Goal: Task Accomplishment & Management: Manage account settings

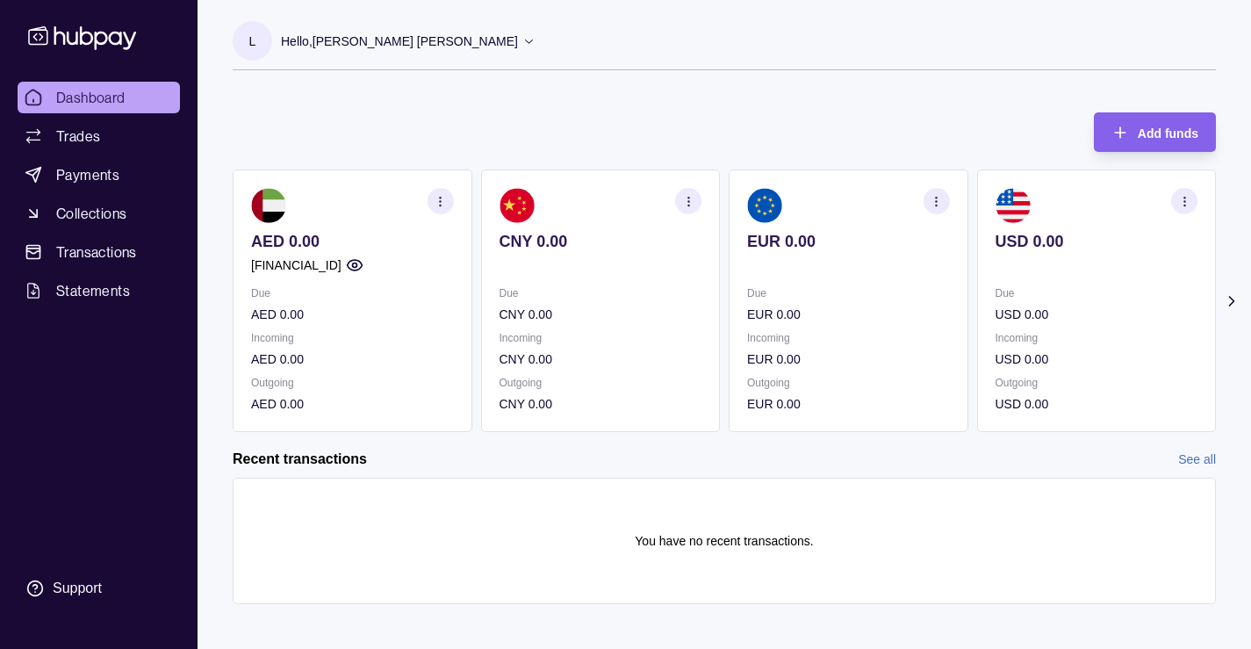
click at [937, 199] on icon "button" at bounding box center [936, 201] width 13 height 13
click at [772, 114] on div "Add funds AED 0.00 [FINANCIAL_ID] Due AED 0.00 Incoming AED 0.00 Outgoing AED 0…" at bounding box center [724, 263] width 983 height 337
click at [90, 130] on span "Trades" at bounding box center [78, 136] width 44 height 21
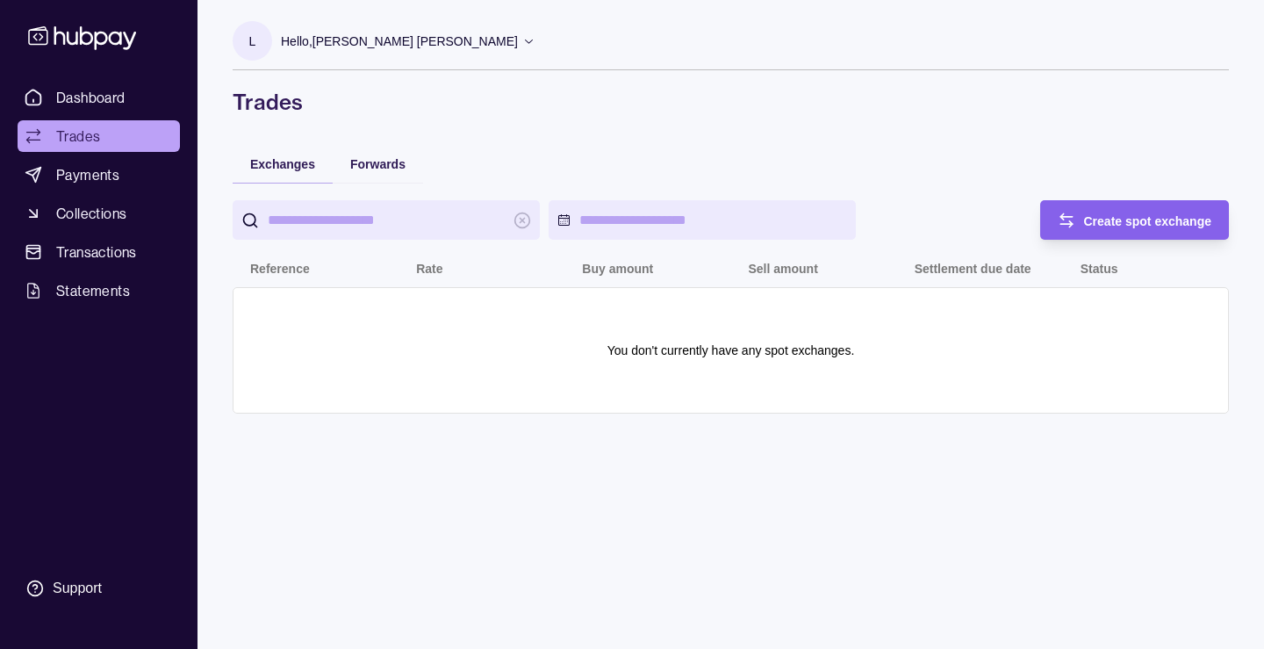
click at [522, 42] on icon at bounding box center [528, 40] width 13 height 13
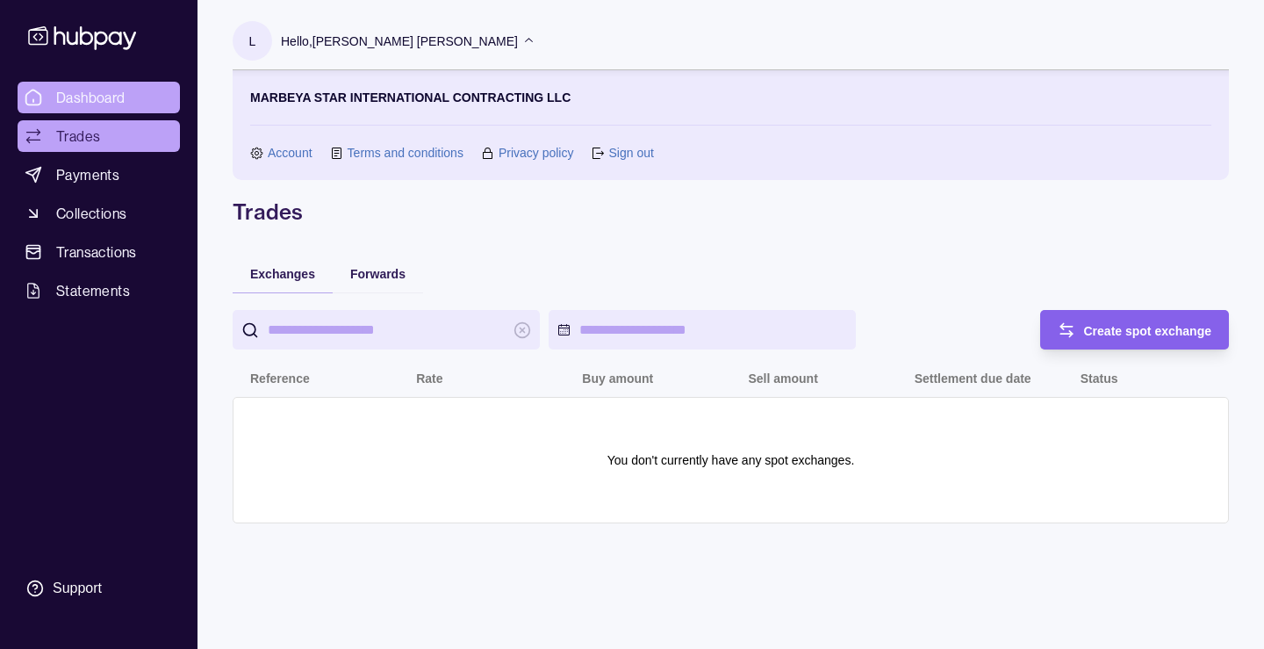
click at [89, 90] on span "Dashboard" at bounding box center [90, 97] width 69 height 21
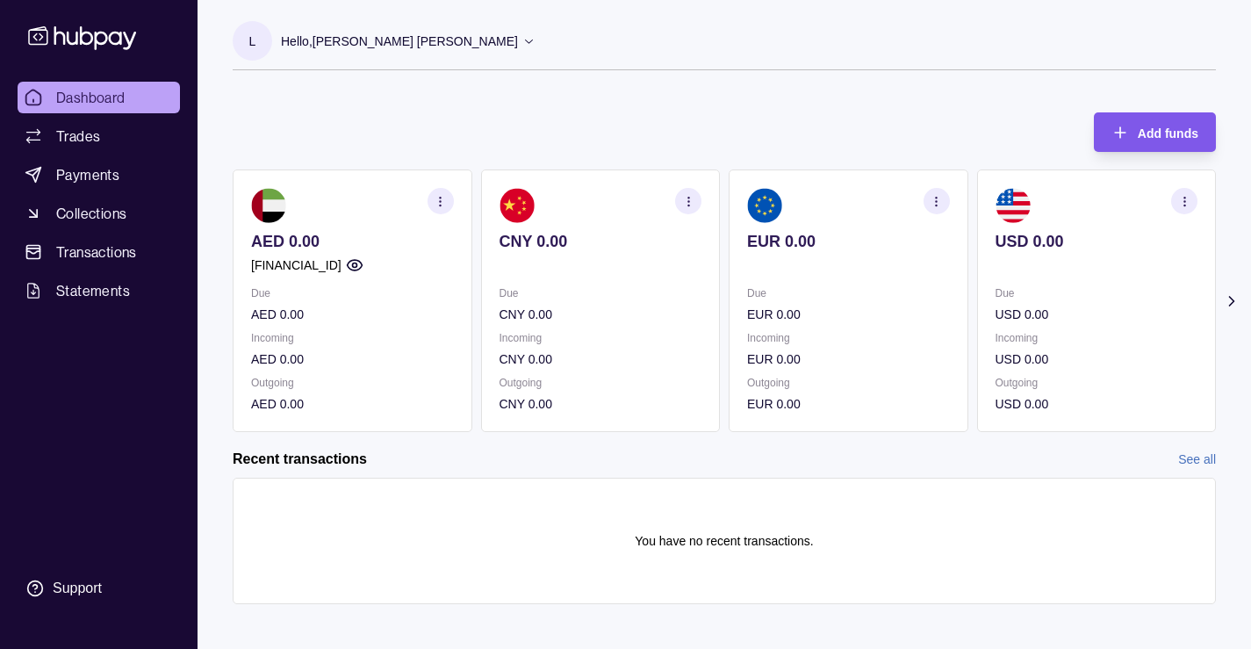
click at [1154, 130] on span "Add funds" at bounding box center [1168, 133] width 61 height 14
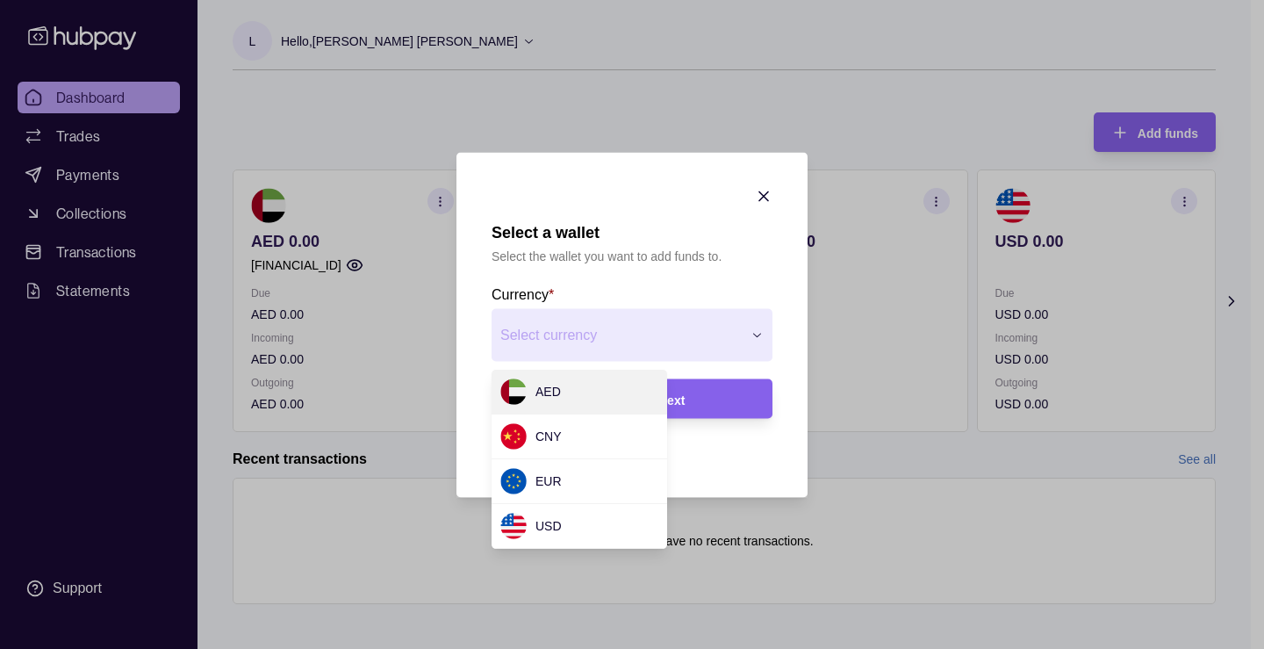
click at [588, 648] on div "Select a wallet Select the wallet you want to add funds to. Currency * Select c…" at bounding box center [625, 660] width 1251 height 0
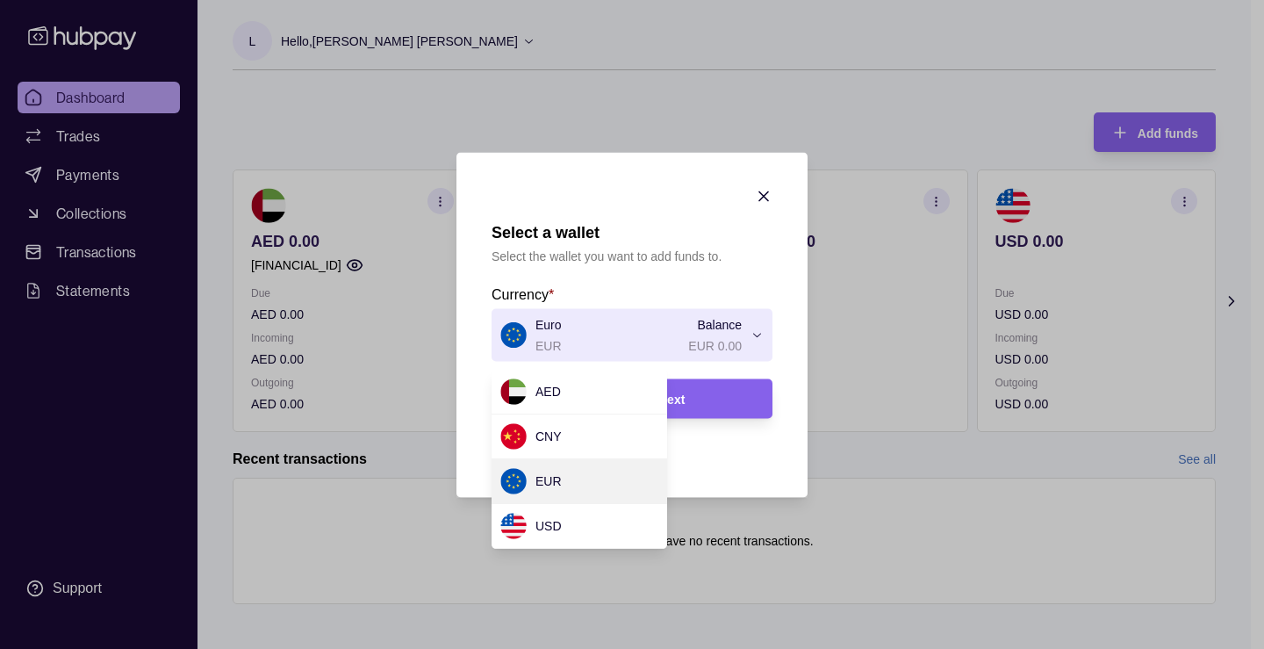
click at [718, 648] on div "Select a wallet Select the wallet you want to add funds to. Currency * Euro EUR…" at bounding box center [625, 660] width 1251 height 0
drag, startPoint x: 555, startPoint y: 486, endPoint x: 563, endPoint y: 479, distance: 10.6
click at [699, 648] on div "Select a wallet Select the wallet you want to add funds to. Currency * Euro EUR…" at bounding box center [625, 660] width 1251 height 0
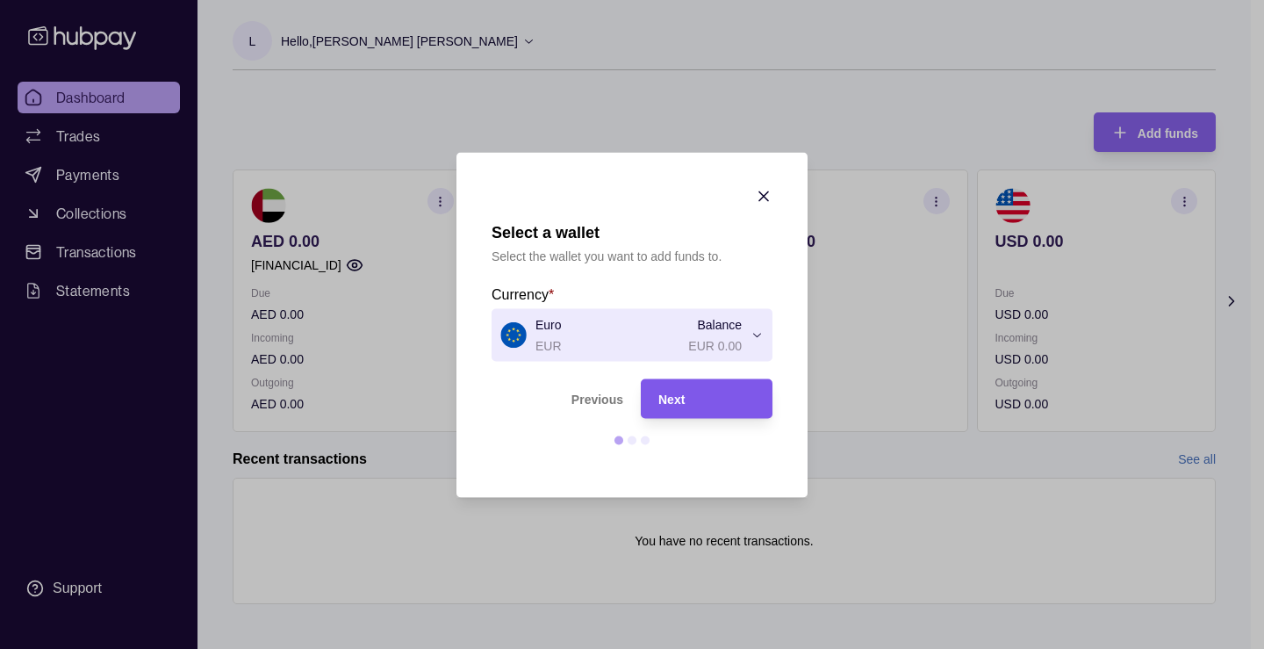
click at [690, 395] on div "Next" at bounding box center [706, 398] width 97 height 21
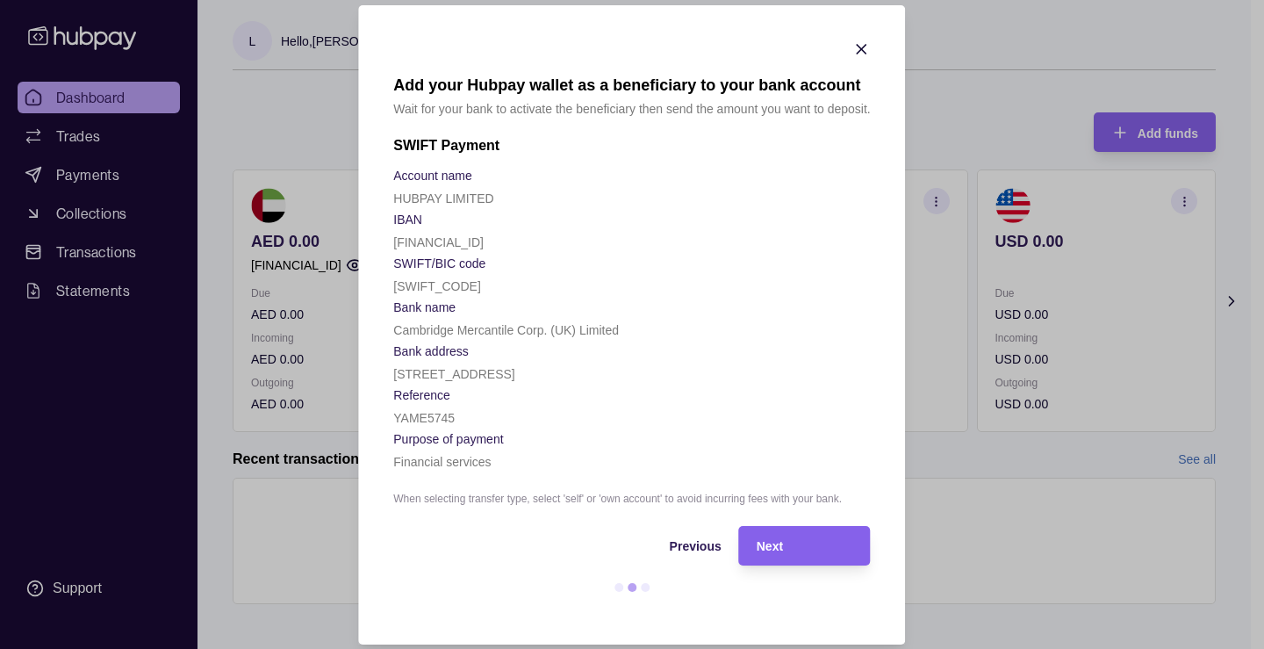
drag, startPoint x: 532, startPoint y: 307, endPoint x: 500, endPoint y: 263, distance: 54.1
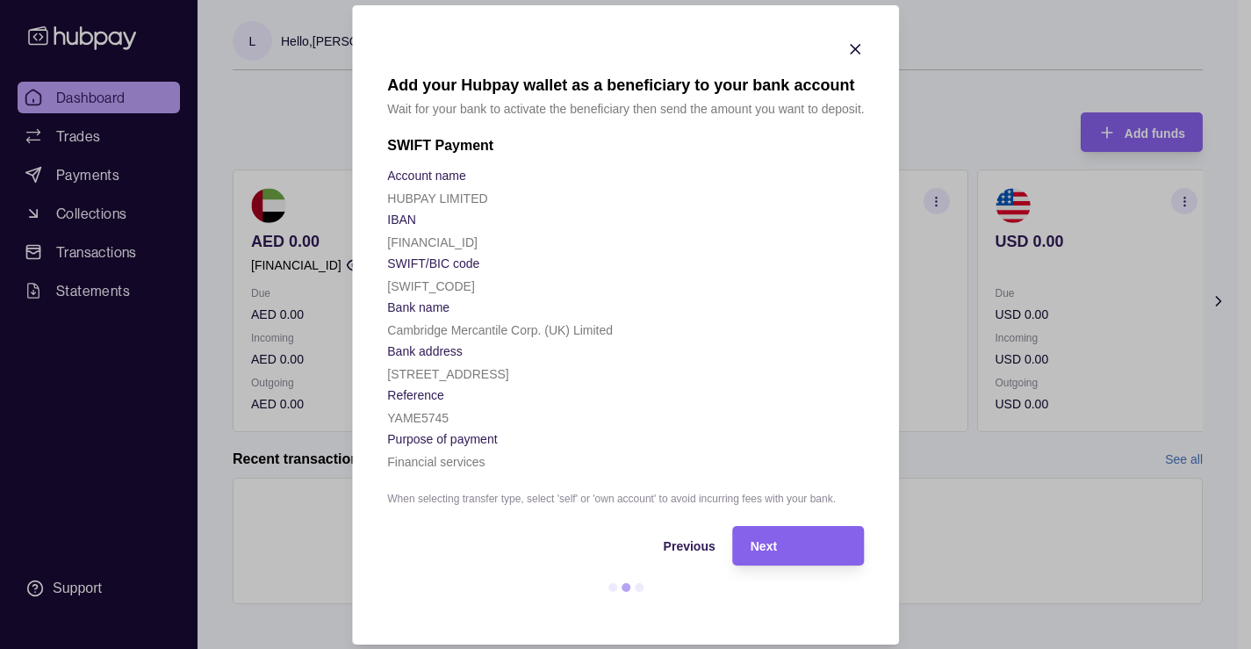
drag, startPoint x: 500, startPoint y: 263, endPoint x: 960, endPoint y: 110, distance: 484.9
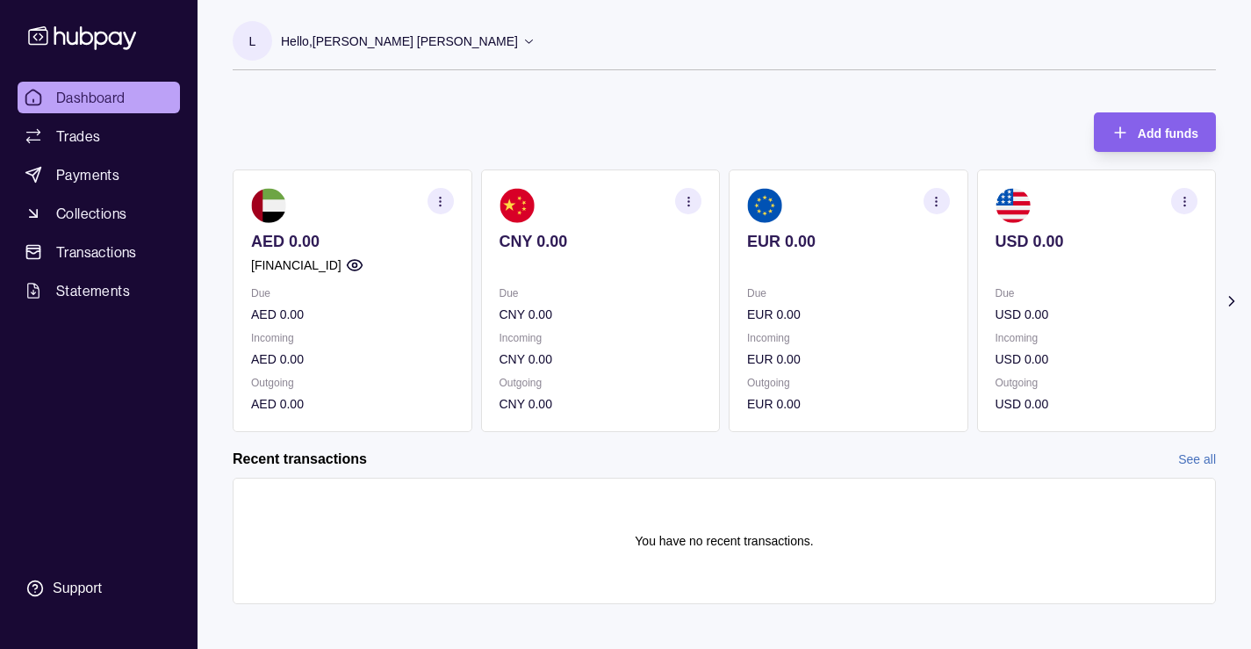
click at [938, 197] on icon "button" at bounding box center [936, 201] width 13 height 13
click at [1001, 123] on div "Add funds AED 0.00 AE580960000536060002618 Due AED 0.00 Incoming AED 0.00 Outgo…" at bounding box center [724, 263] width 983 height 337
click at [1140, 122] on div "Add funds" at bounding box center [1168, 132] width 61 height 21
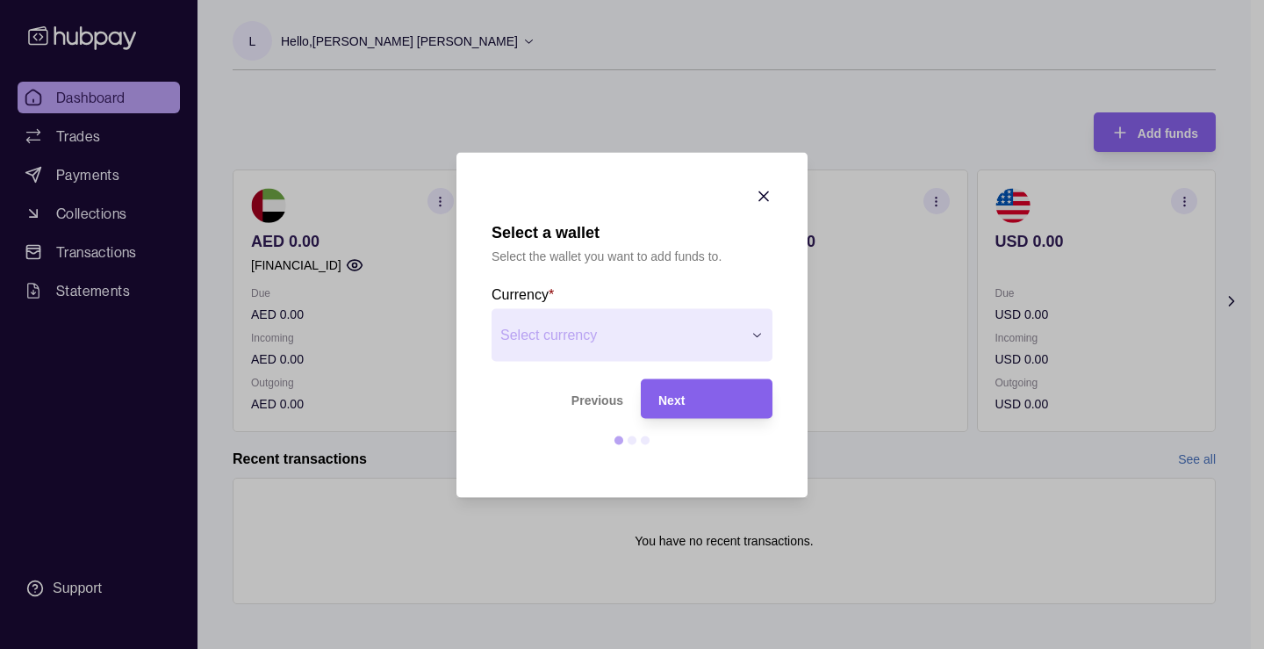
click at [731, 648] on div "Select a wallet Select the wallet you want to add funds to. Currency * Select c…" at bounding box center [625, 660] width 1251 height 0
click at [712, 389] on div "Next" at bounding box center [706, 398] width 97 height 21
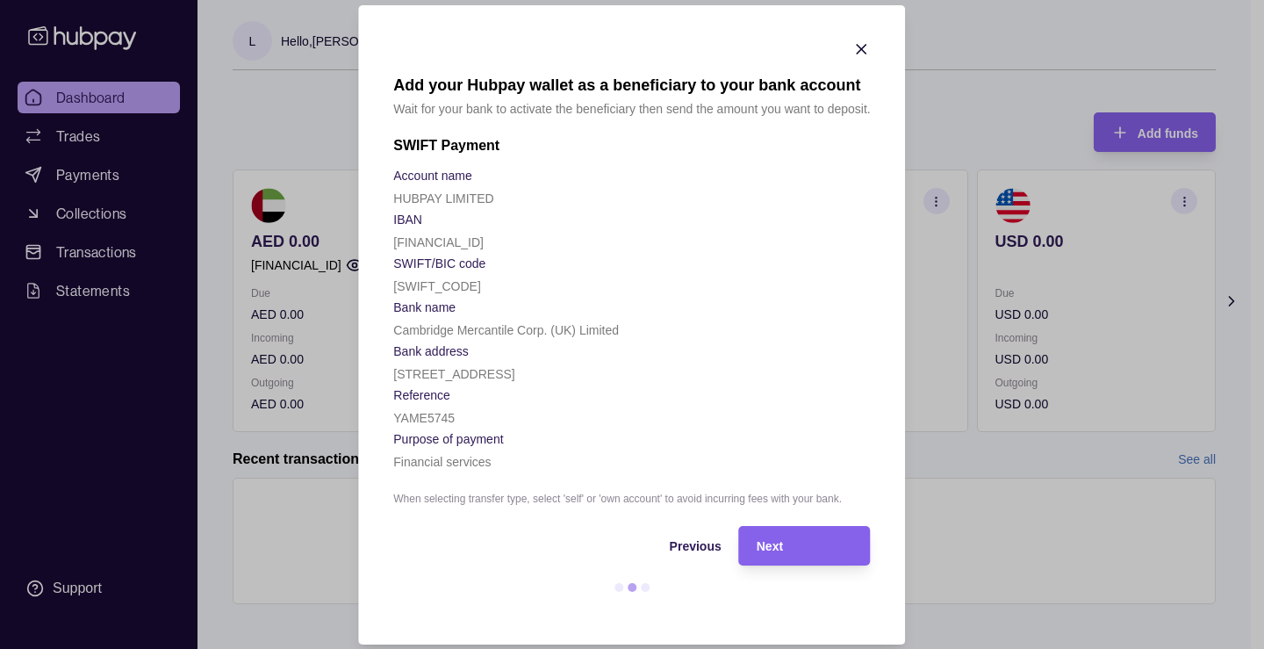
scroll to position [54, 0]
click at [804, 556] on div "Next" at bounding box center [805, 545] width 97 height 21
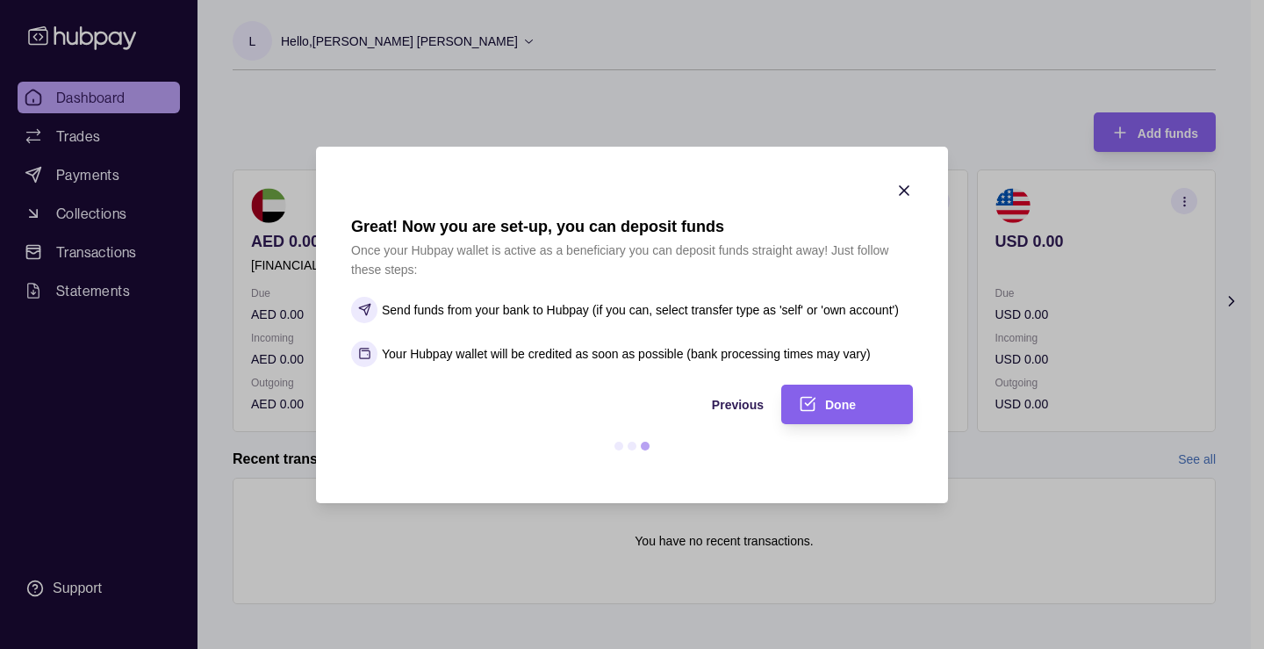
click at [797, 312] on p "Send funds from your bank to Hubpay (if you can, select transfer type as 'self'…" at bounding box center [640, 309] width 517 height 19
drag, startPoint x: 529, startPoint y: 317, endPoint x: 354, endPoint y: 328, distance: 175.9
click at [526, 317] on p "Send funds from your bank to Hubpay (if you can, select transfer type as 'self'…" at bounding box center [640, 309] width 517 height 19
click at [363, 307] on icon at bounding box center [364, 309] width 13 height 13
click at [870, 400] on div "Done" at bounding box center [860, 403] width 70 height 21
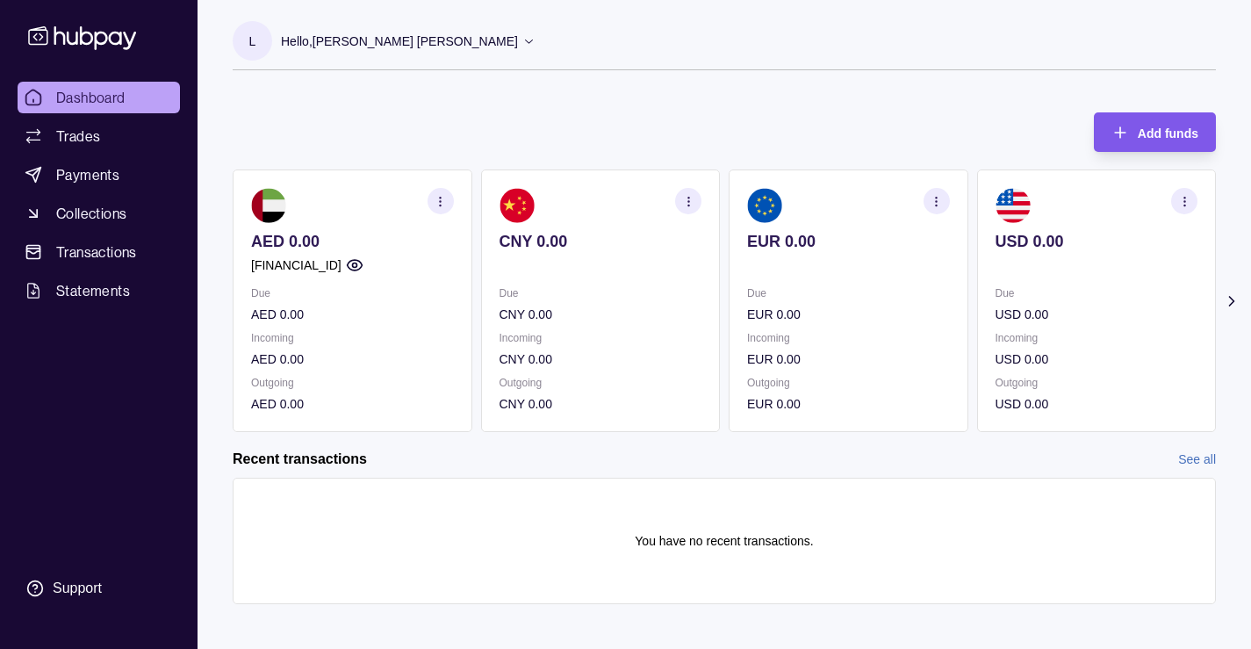
click at [1168, 129] on span "Add funds" at bounding box center [1168, 133] width 61 height 14
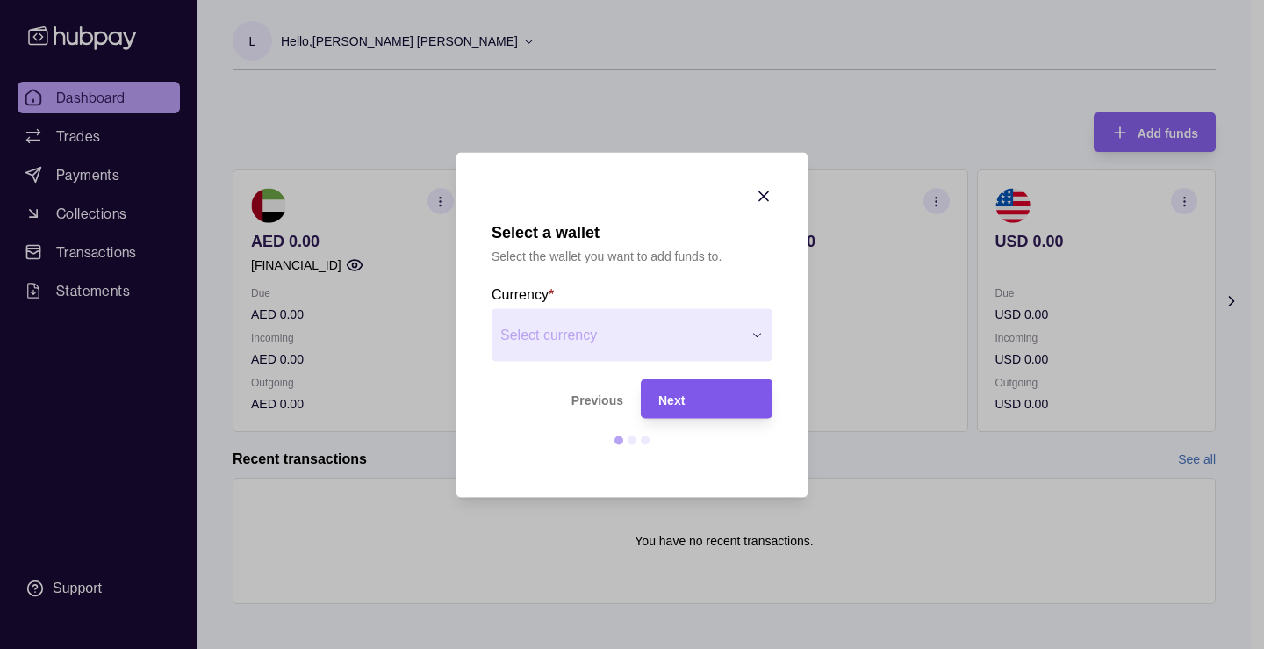
click at [704, 398] on div "Next" at bounding box center [706, 398] width 97 height 21
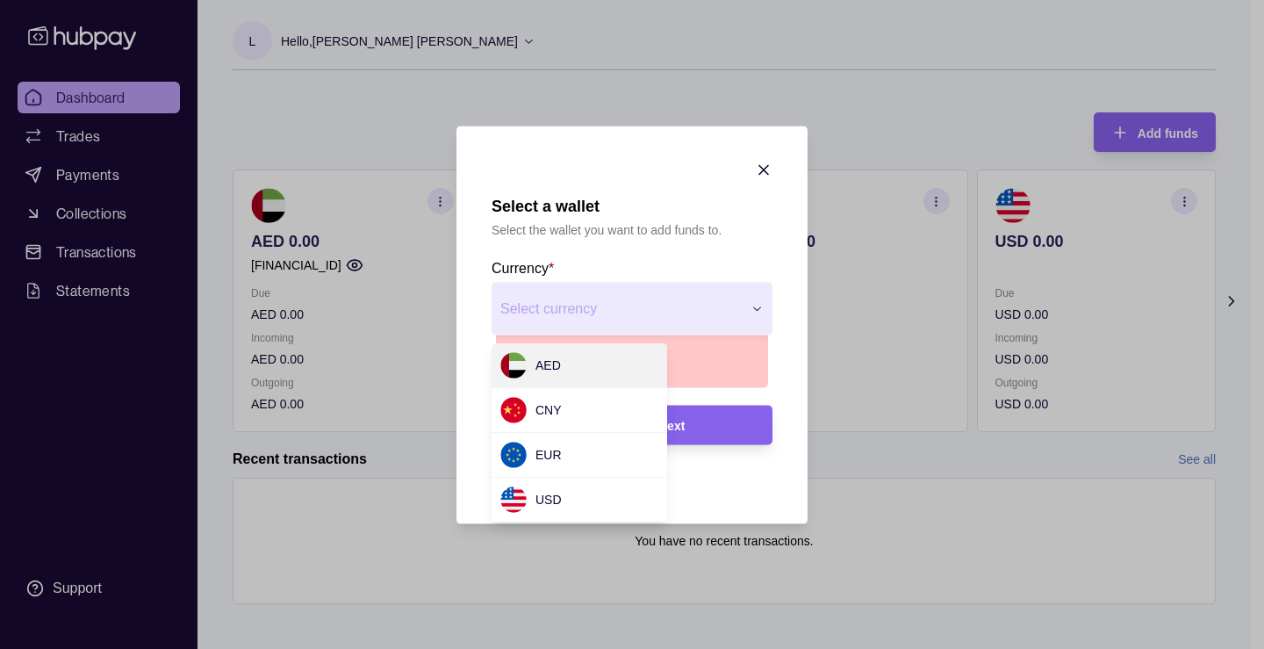
click at [750, 648] on div "Select a wallet Select the wallet you want to add funds to. Currency * Select c…" at bounding box center [625, 660] width 1251 height 0
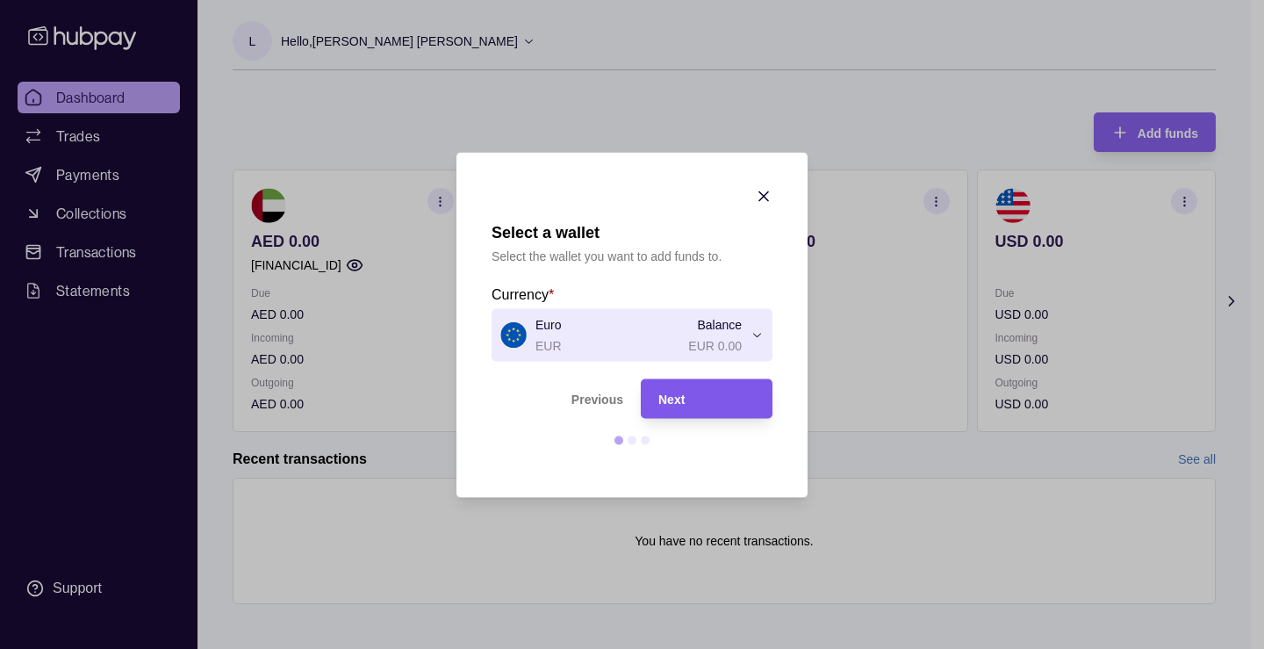
click at [691, 397] on div "Next" at bounding box center [706, 398] width 97 height 21
